Goal: Find specific page/section: Find specific page/section

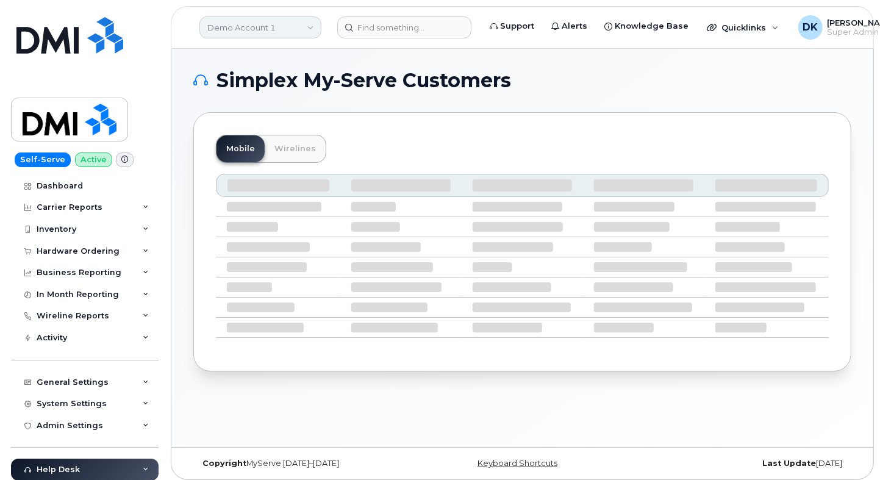
click at [254, 29] on link "Demo Account 1" at bounding box center [260, 27] width 122 height 22
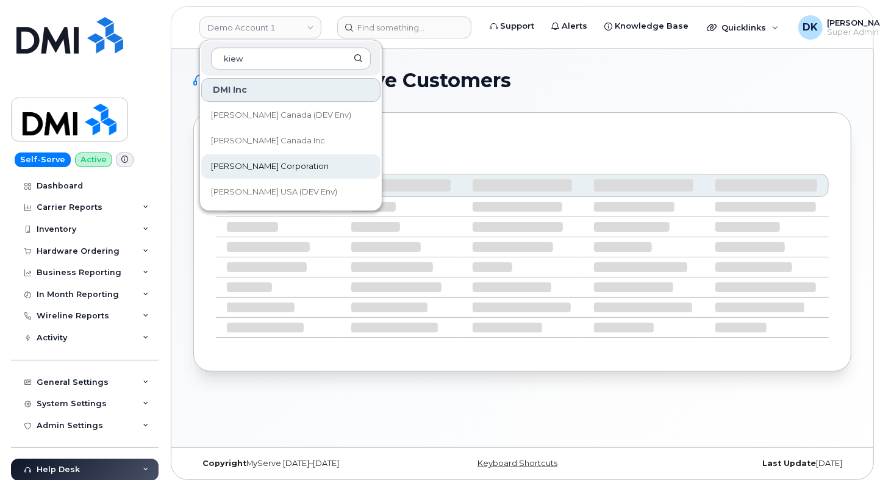
type input "kiew"
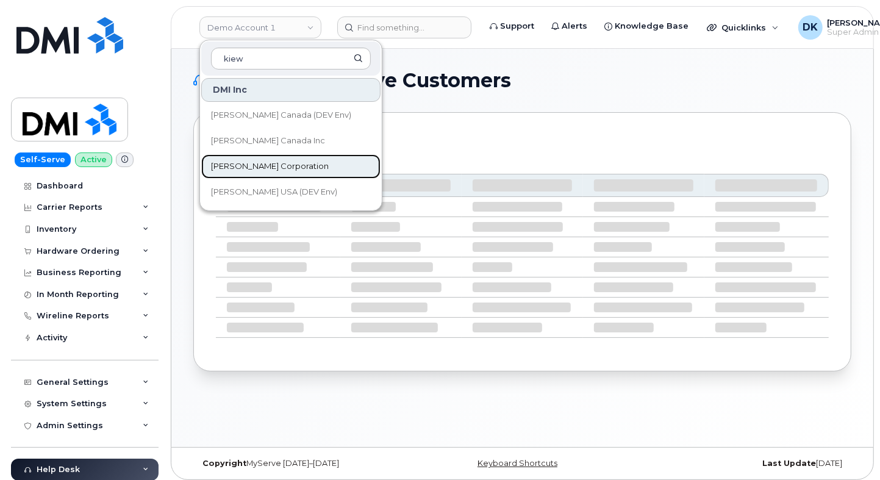
click at [281, 168] on span "[PERSON_NAME] Corporation" at bounding box center [270, 166] width 118 height 12
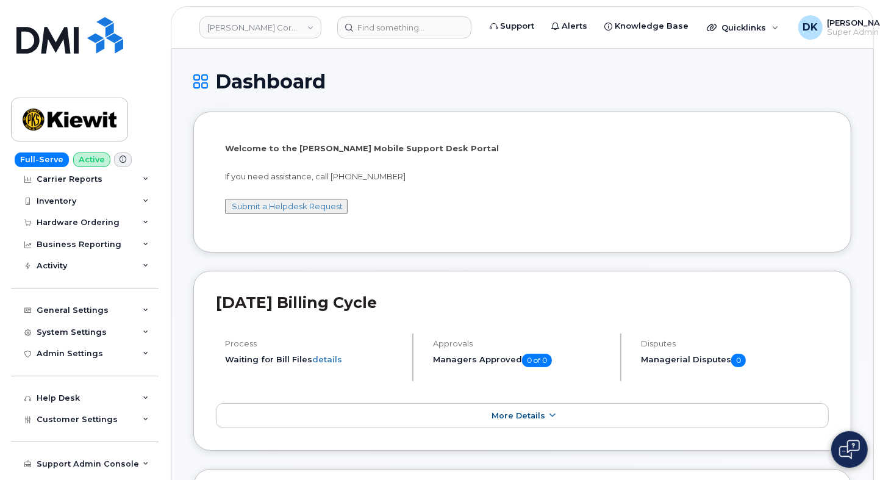
scroll to position [87, 0]
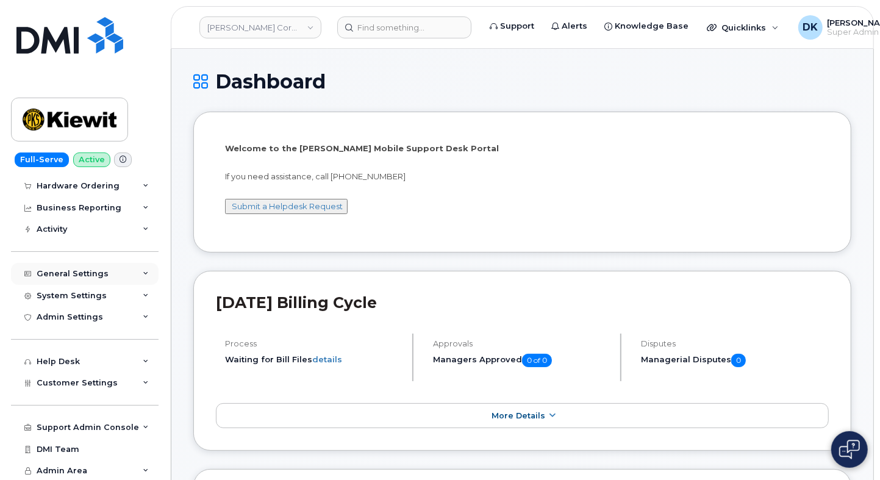
click at [143, 271] on icon at bounding box center [146, 274] width 6 height 6
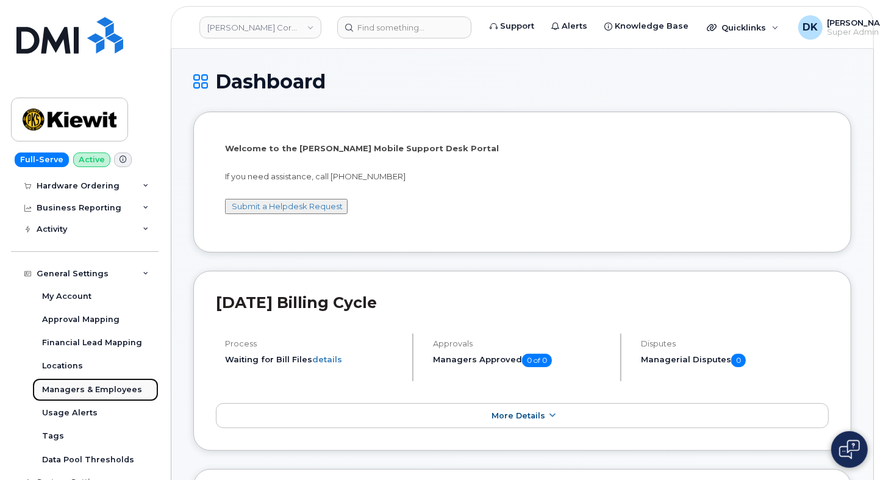
click at [108, 388] on div "Managers & Employees" at bounding box center [92, 389] width 100 height 11
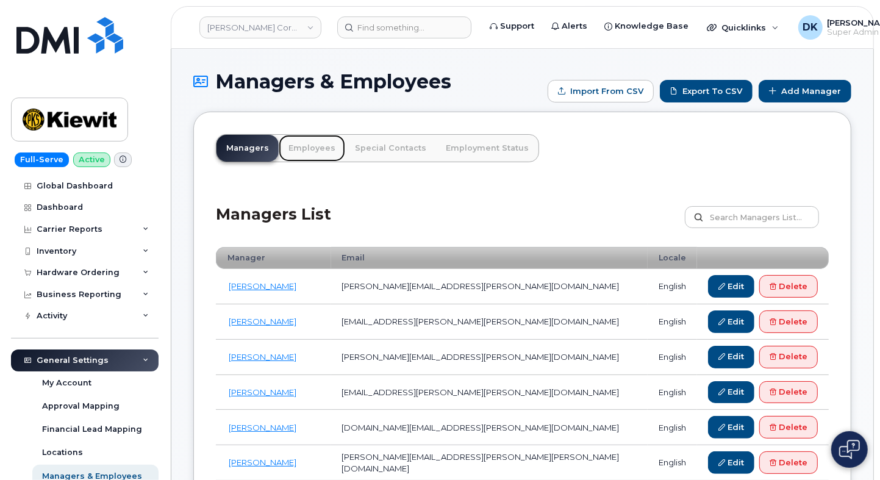
click at [305, 145] on link "Employees" at bounding box center [312, 148] width 66 height 27
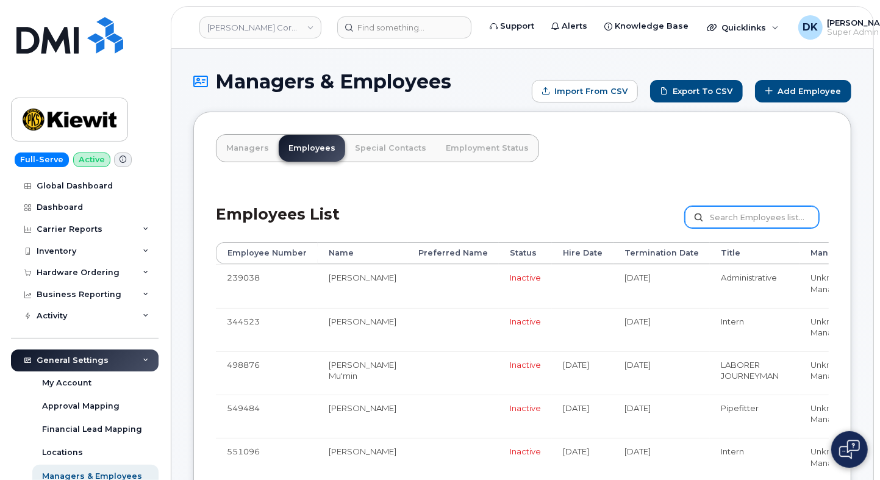
click at [735, 211] on input "text" at bounding box center [752, 217] width 134 height 22
paste input "[PERSON_NAME]"
type input "[PERSON_NAME]"
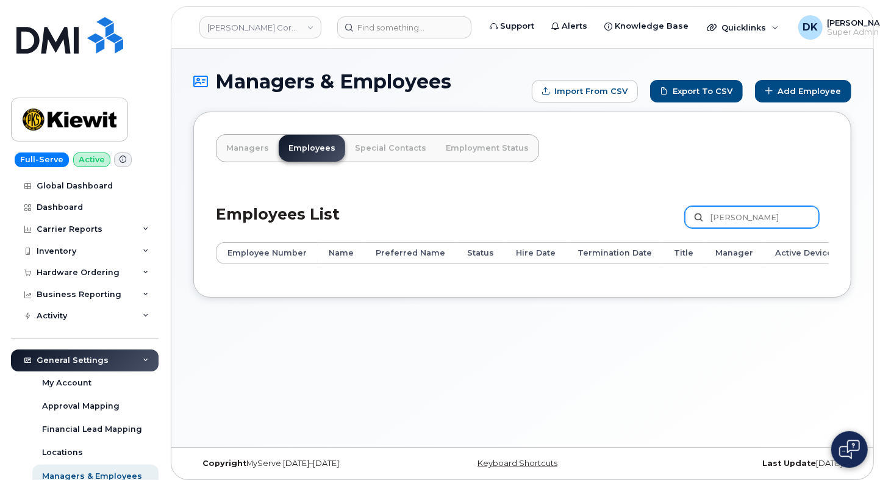
click at [781, 211] on input "Vogele" at bounding box center [752, 217] width 134 height 22
click at [708, 210] on input "Vogele" at bounding box center [752, 217] width 134 height 22
paste input "Lacey"
click at [771, 213] on input "Lacey Vogele" at bounding box center [752, 217] width 134 height 22
type input "Lacey Vogele"
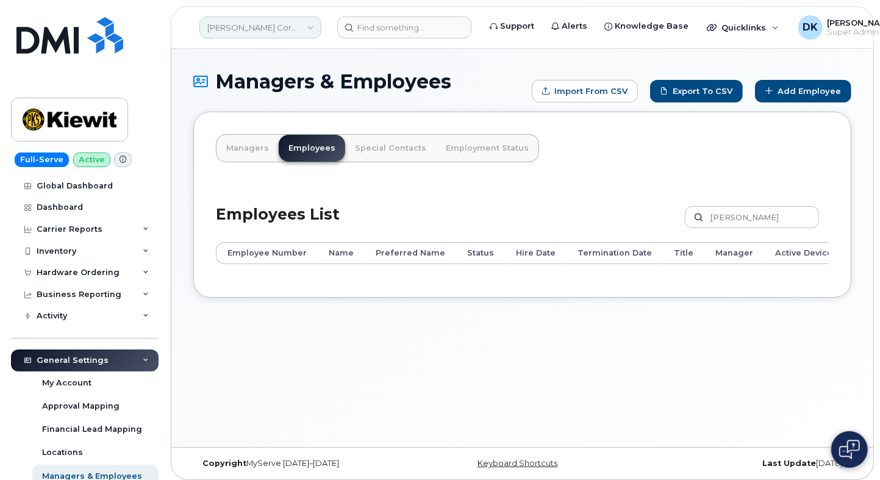
click at [234, 26] on link "Kiewit Corporation" at bounding box center [260, 27] width 122 height 22
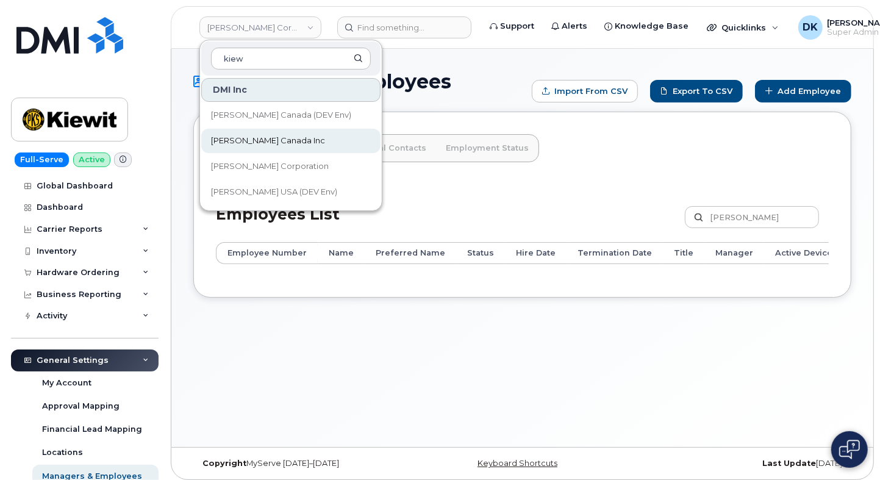
type input "kiew"
click at [233, 140] on span "[PERSON_NAME] Canada Inc" at bounding box center [268, 141] width 114 height 12
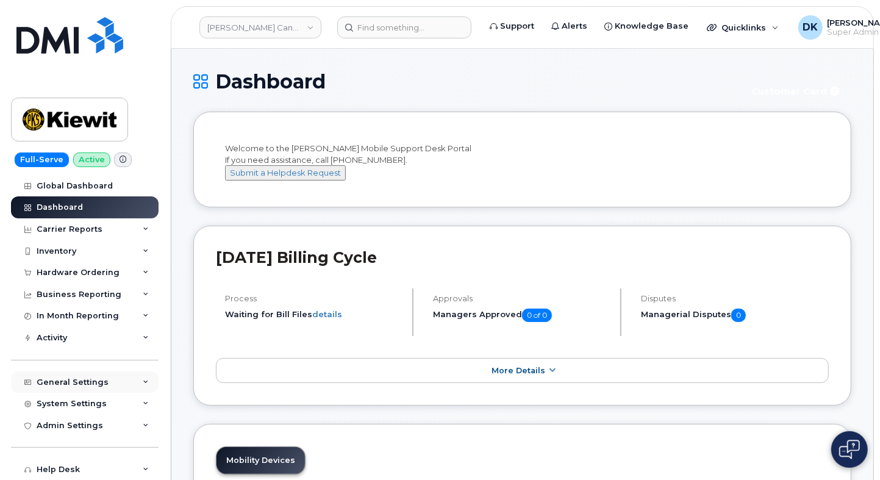
click at [145, 383] on div "General Settings" at bounding box center [85, 382] width 148 height 22
drag, startPoint x: 162, startPoint y: 289, endPoint x: 160, endPoint y: 361, distance: 72.6
click at [160, 361] on div "Full-Serve Active Global Dashboard Dashboard Carrier Reports Monthly Billing Da…" at bounding box center [82, 240] width 165 height 480
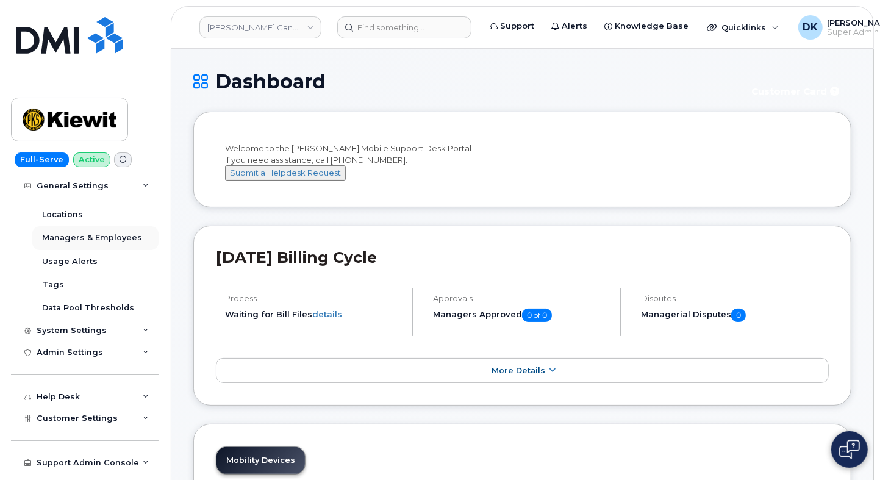
scroll to position [263, 0]
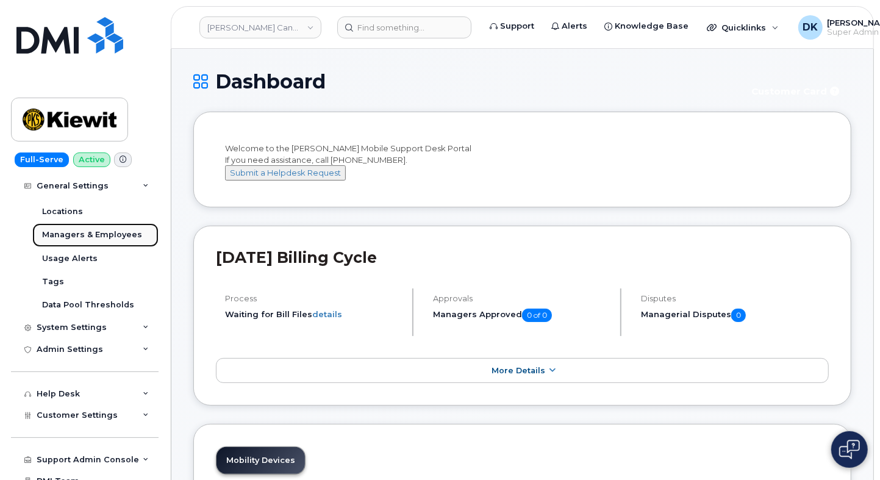
click at [119, 230] on div "Managers & Employees" at bounding box center [92, 234] width 100 height 11
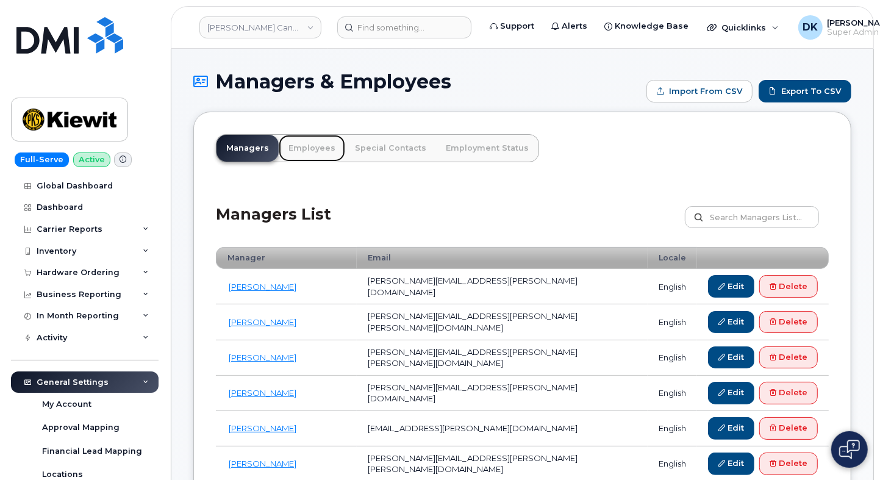
click at [315, 144] on link "Employees" at bounding box center [312, 148] width 66 height 27
click at [308, 143] on link "Employees" at bounding box center [312, 148] width 66 height 27
